Goal: Information Seeking & Learning: Find specific fact

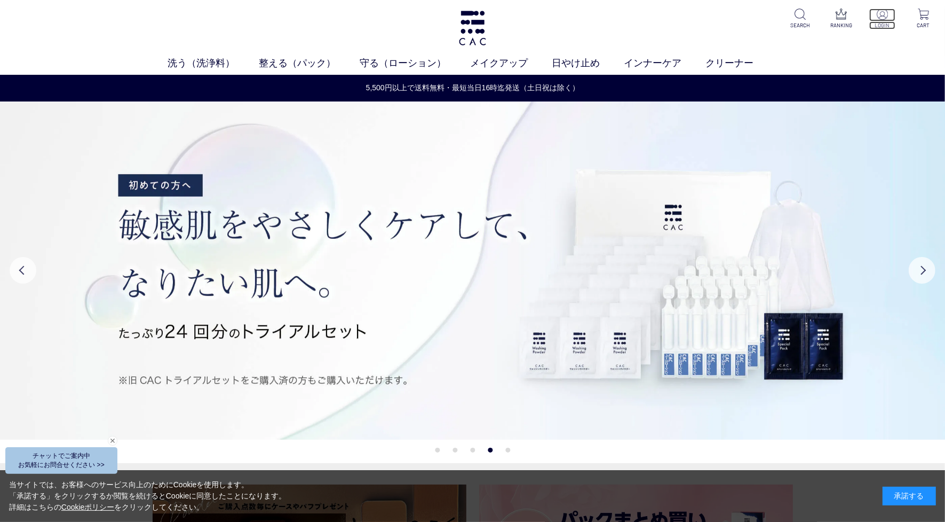
click at [884, 25] on p "LOGIN" at bounding box center [883, 25] width 26 height 8
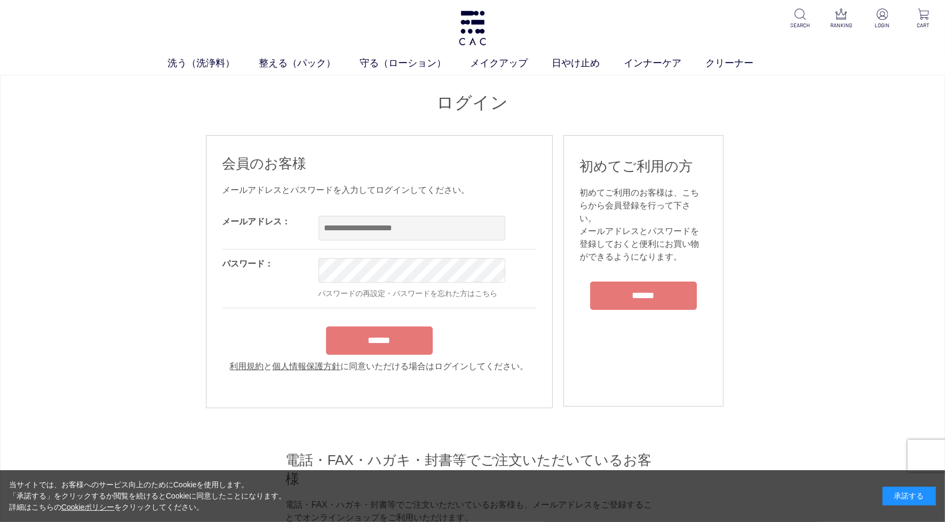
drag, startPoint x: 623, startPoint y: 299, endPoint x: 623, endPoint y: 294, distance: 5.9
click at [623, 299] on input "******" at bounding box center [643, 295] width 107 height 28
click at [622, 292] on input "******" at bounding box center [643, 295] width 107 height 28
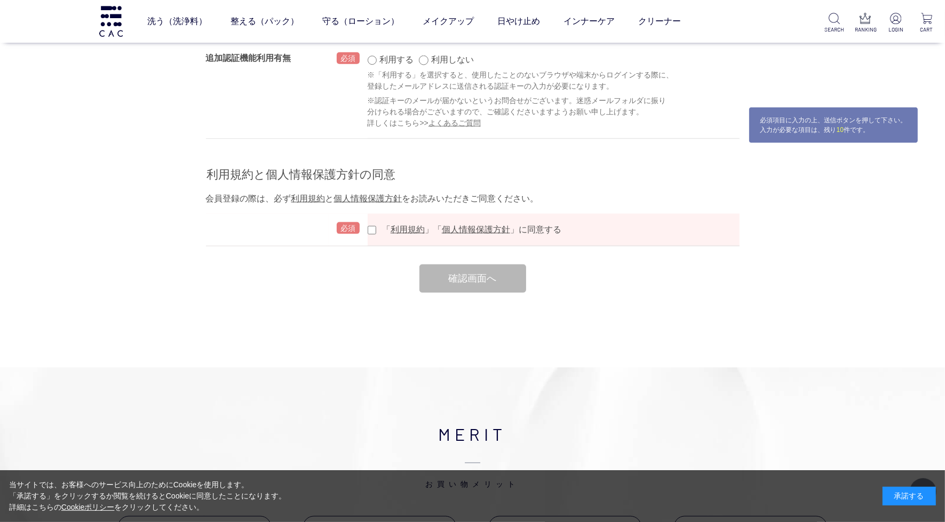
scroll to position [1535, 0]
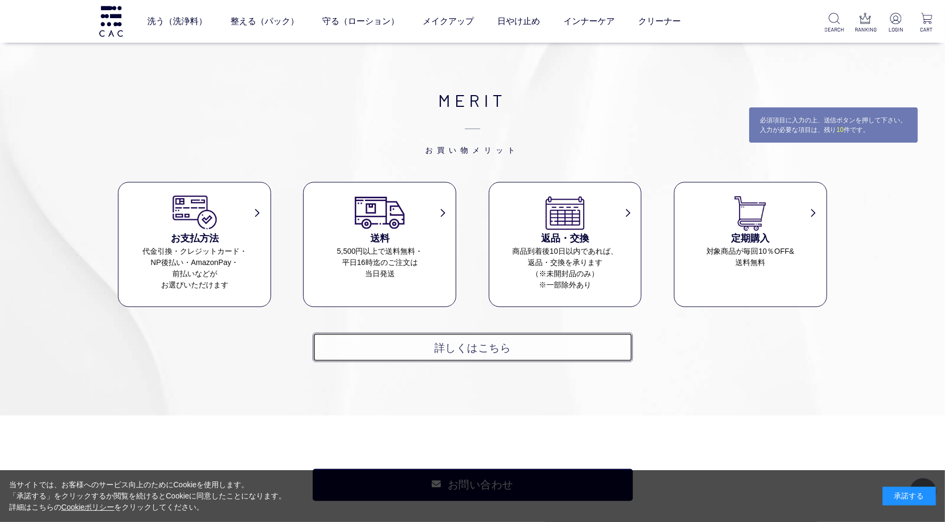
click at [377, 343] on link "詳しくはこちら" at bounding box center [473, 347] width 320 height 29
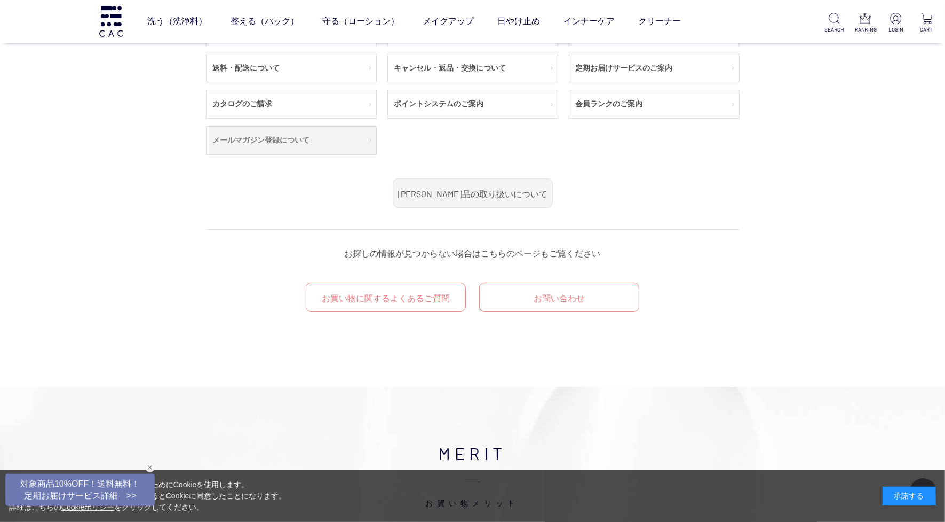
scroll to position [200, 0]
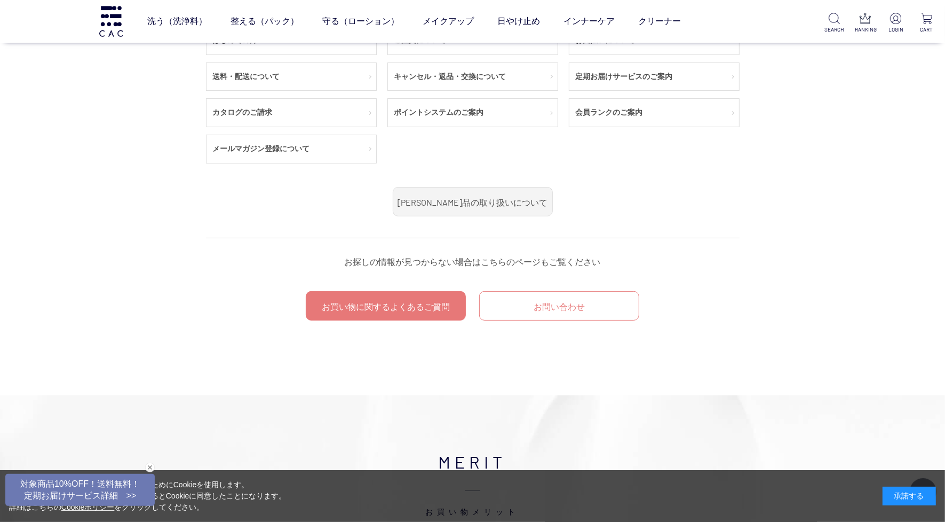
click at [356, 317] on link "お買い物に関するよくあるご質問" at bounding box center [386, 305] width 160 height 29
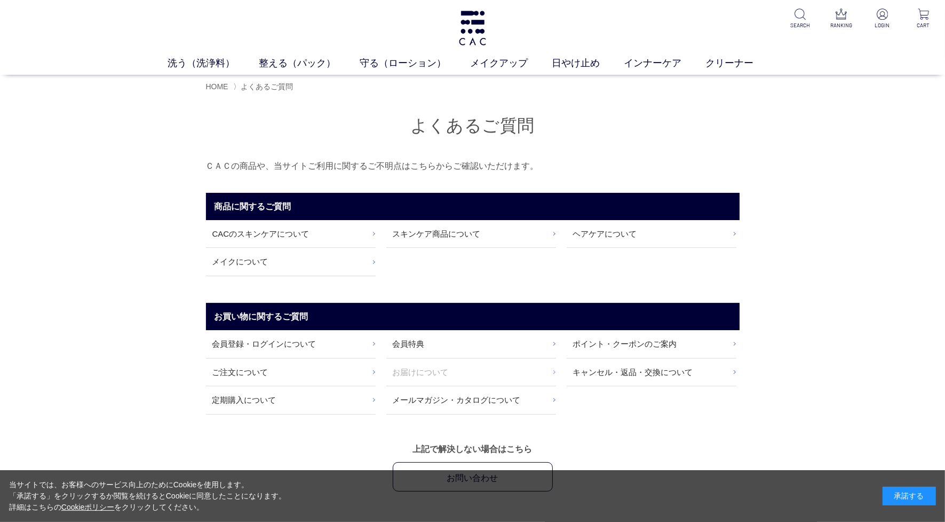
click at [415, 369] on link "お届けについて" at bounding box center [471, 371] width 170 height 27
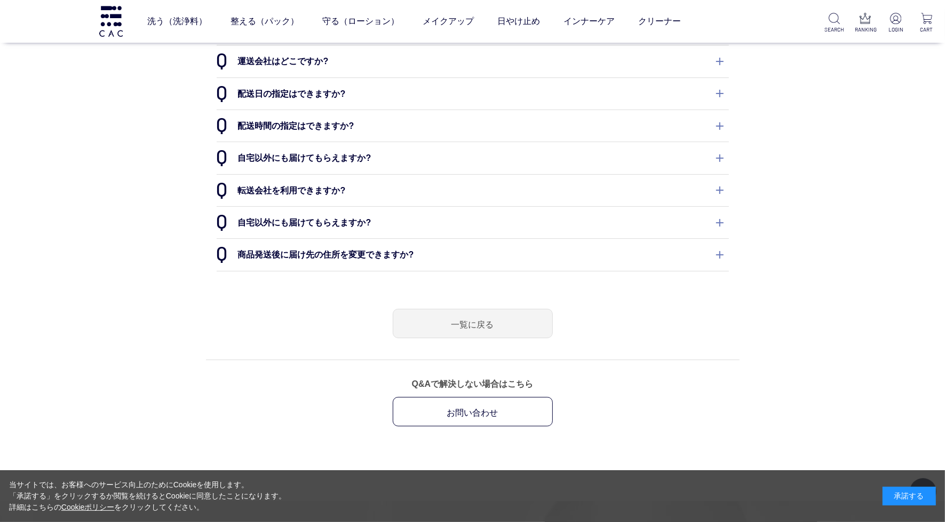
scroll to position [133, 0]
click at [307, 153] on dt "自宅以外にも届けてもらえますか?" at bounding box center [473, 155] width 512 height 31
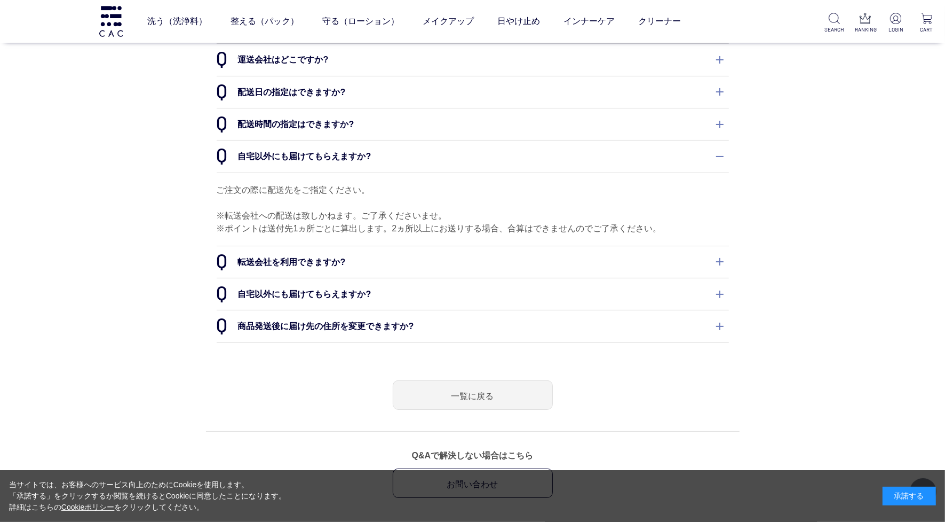
click at [307, 267] on dt "転送会社を利用できますか?" at bounding box center [473, 261] width 512 height 31
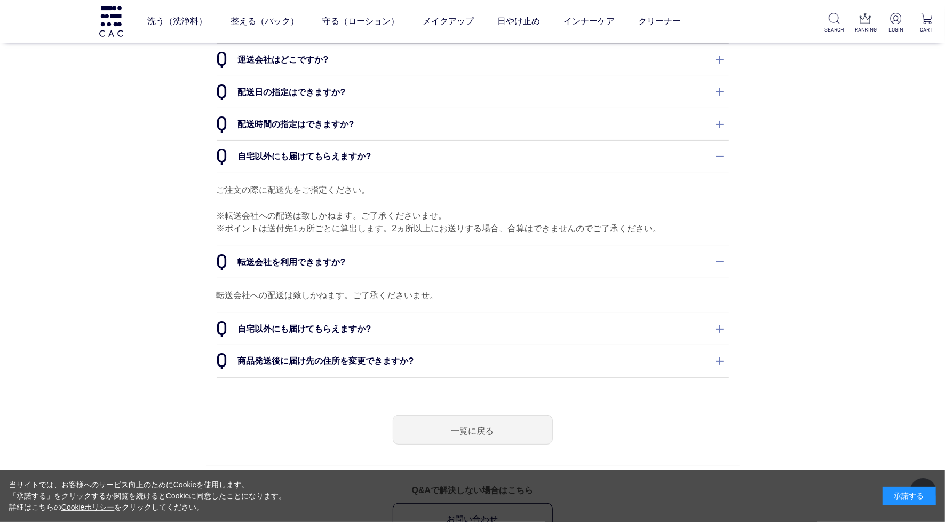
click at [296, 339] on dt "自宅以外にも届けてもらえますか?" at bounding box center [473, 328] width 512 height 31
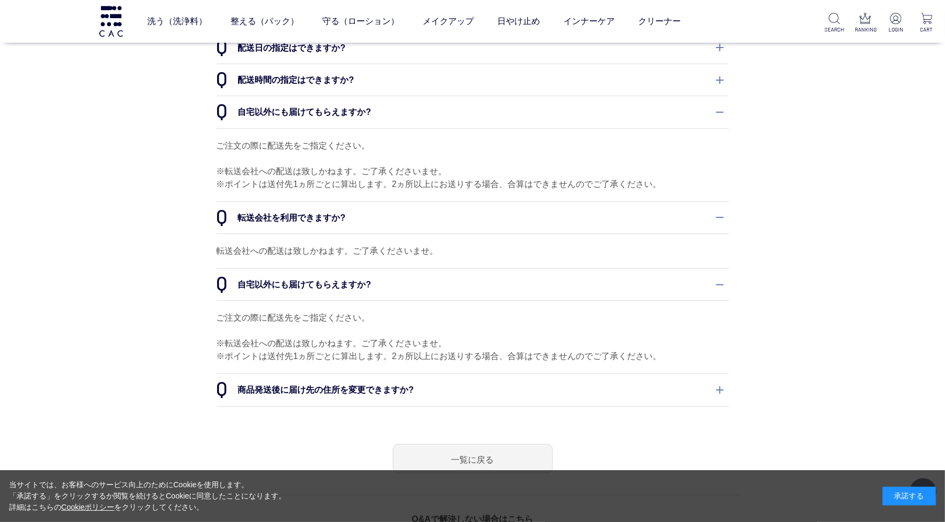
scroll to position [200, 0]
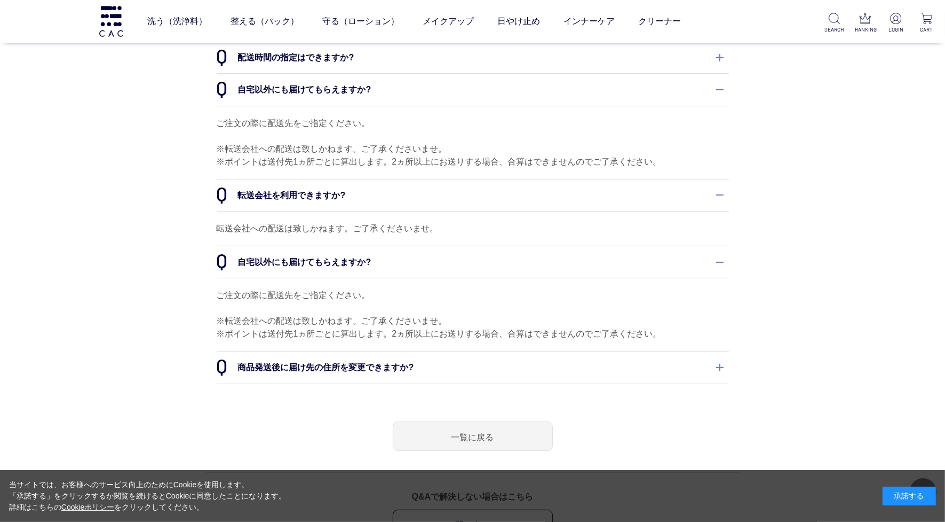
click at [276, 374] on dt "商品発送後に届け先の住所を変更できますか?" at bounding box center [473, 366] width 512 height 31
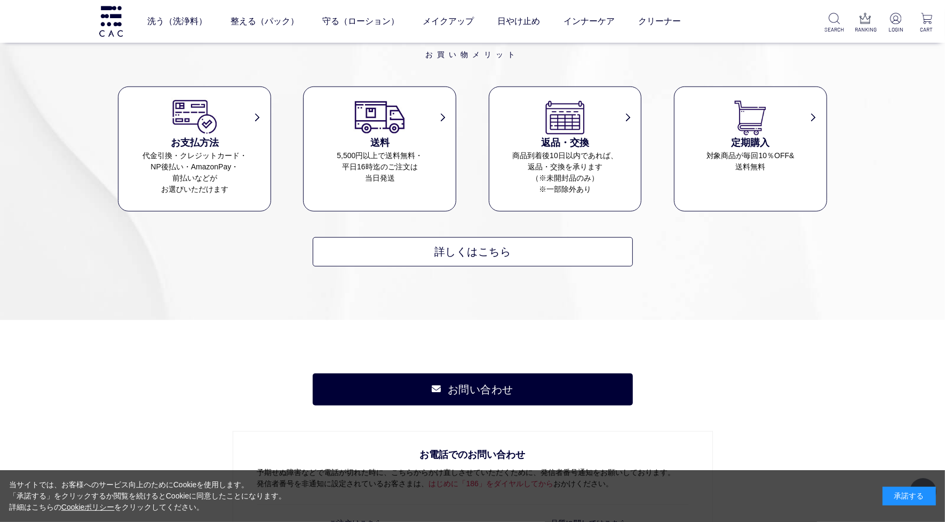
scroll to position [1201, 0]
